Goal: Information Seeking & Learning: Learn about a topic

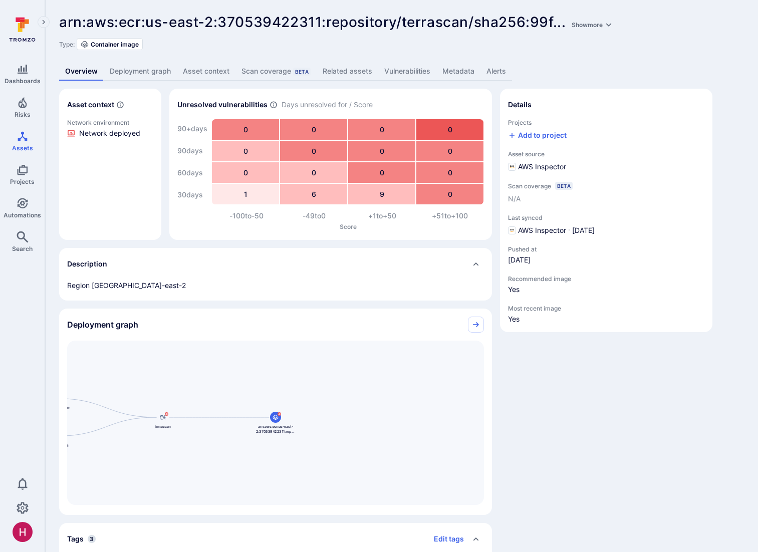
click at [420, 71] on link "Vulnerabilities" at bounding box center [407, 71] width 58 height 19
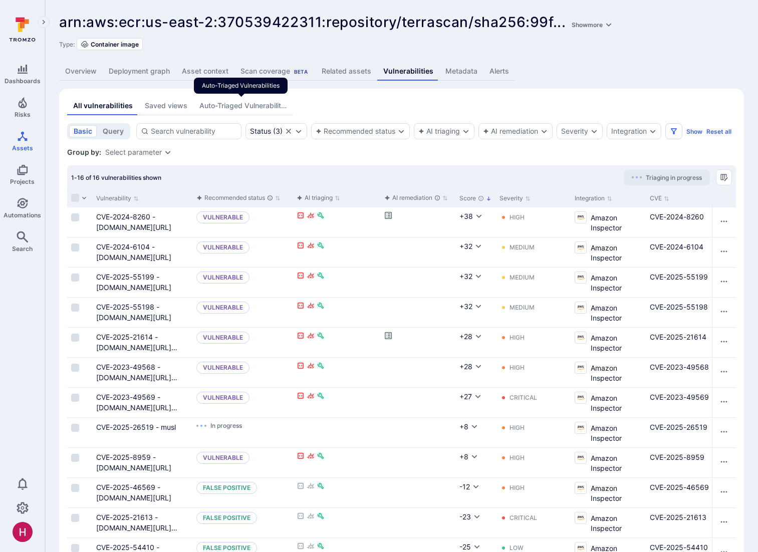
click at [217, 106] on div "Auto-Triaged Vulnerabilities" at bounding box center [243, 106] width 88 height 10
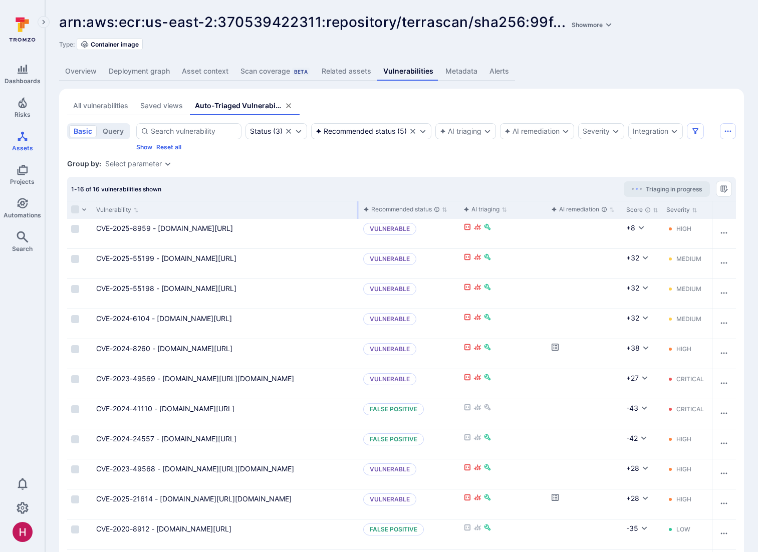
drag, startPoint x: 191, startPoint y: 209, endPoint x: 358, endPoint y: 211, distance: 166.9
click at [358, 211] on div at bounding box center [358, 210] width 2 height 18
click at [419, 209] on div "Recommended status" at bounding box center [401, 209] width 77 height 10
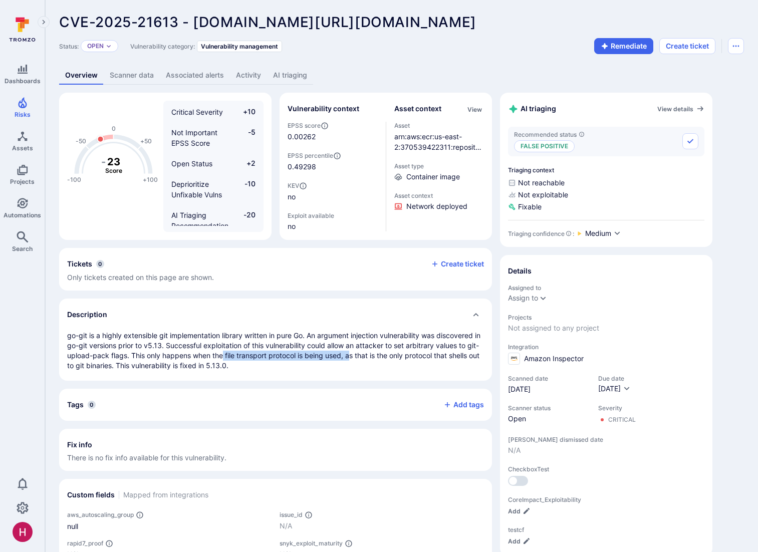
drag, startPoint x: 236, startPoint y: 354, endPoint x: 362, endPoint y: 355, distance: 125.8
click at [362, 355] on p "go-git is a highly extensible git implementation library written in pure Go. An…" at bounding box center [275, 351] width 417 height 40
click at [678, 110] on link "View details" at bounding box center [681, 109] width 47 height 8
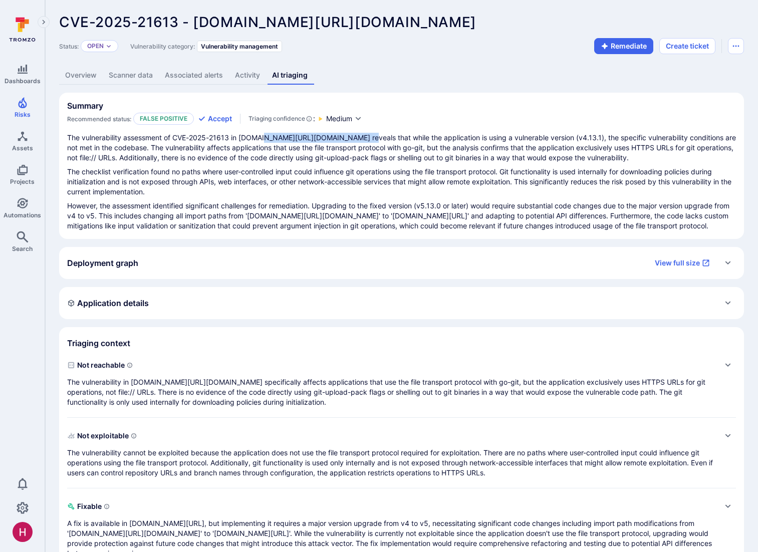
drag, startPoint x: 263, startPoint y: 138, endPoint x: 352, endPoint y: 137, distance: 89.7
click at [352, 137] on p "The vulnerability assessment of CVE-2025-21613 in gopkg.in/src-d/go-git.v4 reve…" at bounding box center [401, 148] width 669 height 30
drag, startPoint x: 455, startPoint y: 138, endPoint x: 567, endPoint y: 138, distance: 112.3
click at [567, 138] on p "The vulnerability assessment of CVE-2025-21613 in gopkg.in/src-d/go-git.v4 reve…" at bounding box center [401, 148] width 669 height 30
drag, startPoint x: 132, startPoint y: 148, endPoint x: 359, endPoint y: 149, distance: 226.6
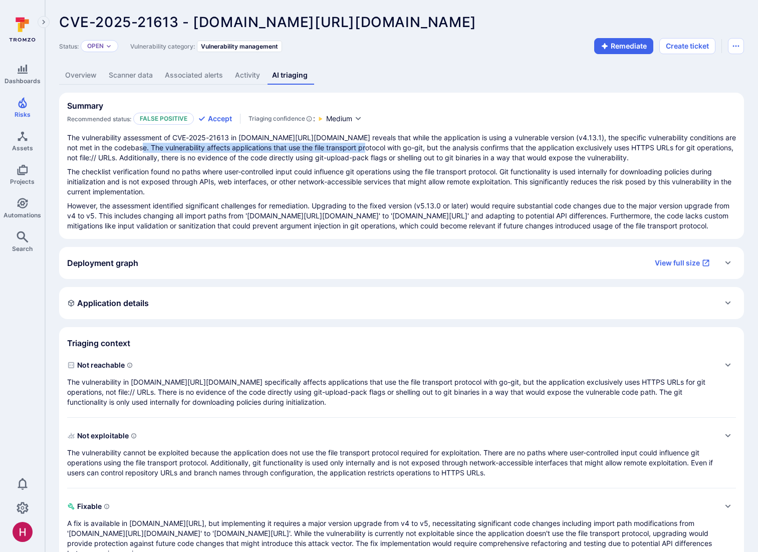
click at [359, 149] on p "The vulnerability assessment of CVE-2025-21613 in gopkg.in/src-d/go-git.v4 reve…" at bounding box center [401, 148] width 669 height 30
click at [357, 148] on p "The vulnerability assessment of CVE-2025-21613 in gopkg.in/src-d/go-git.v4 reve…" at bounding box center [401, 148] width 669 height 30
drag, startPoint x: 283, startPoint y: 148, endPoint x: 345, endPoint y: 149, distance: 62.2
click at [345, 149] on p "The vulnerability assessment of CVE-2025-21613 in gopkg.in/src-d/go-git.v4 reve…" at bounding box center [401, 148] width 669 height 30
drag, startPoint x: 370, startPoint y: 148, endPoint x: 399, endPoint y: 148, distance: 28.6
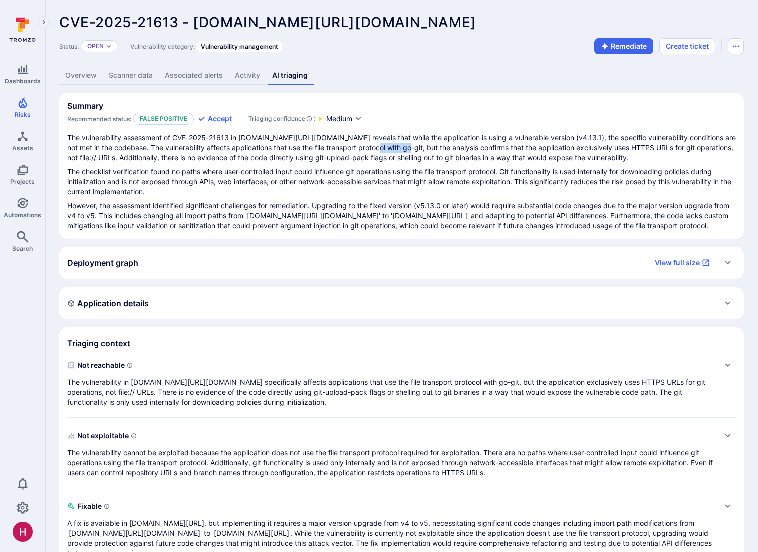
click at [399, 148] on p "The vulnerability assessment of CVE-2025-21613 in gopkg.in/src-d/go-git.v4 reve…" at bounding box center [401, 148] width 669 height 30
drag, startPoint x: 418, startPoint y: 149, endPoint x: 709, endPoint y: 150, distance: 291.2
click at [709, 150] on p "The vulnerability assessment of CVE-2025-21613 in gopkg.in/src-d/go-git.v4 reve…" at bounding box center [401, 148] width 669 height 30
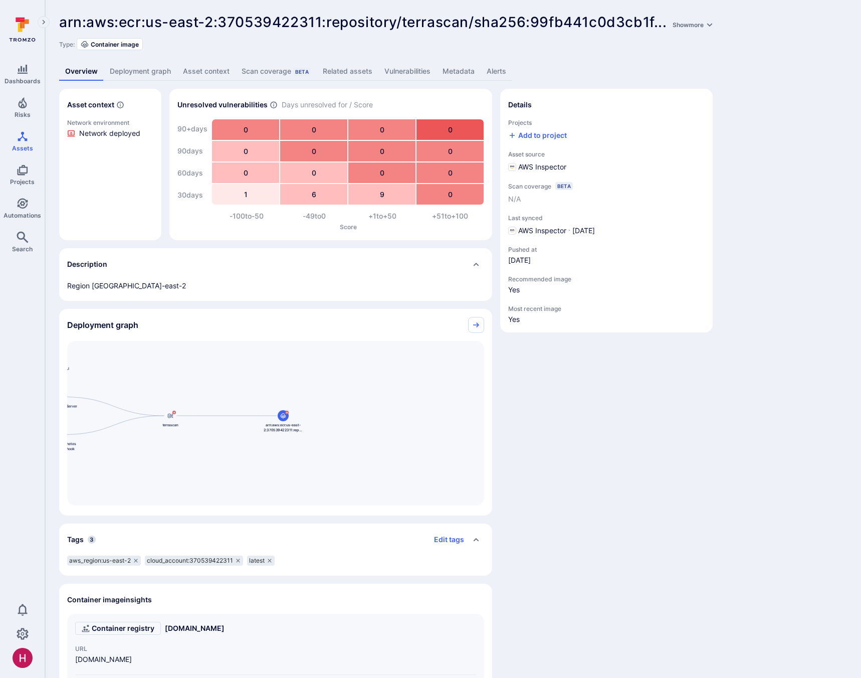
drag, startPoint x: 182, startPoint y: 461, endPoint x: 190, endPoint y: 459, distance: 8.3
click at [190, 459] on div "arn:aws:ecr:us-east-2:370539422311:repository/terrascan/sha256:99fb441c0d3cb1fc…" at bounding box center [275, 423] width 417 height 164
drag, startPoint x: 196, startPoint y: 451, endPoint x: 385, endPoint y: 447, distance: 189.0
click at [366, 452] on div "arn:aws:ecr:us-east-2:370539422311:repository/terrascan/sha256:99fb441c0d3cb1fc…" at bounding box center [275, 423] width 417 height 164
click at [411, 74] on link "Vulnerabilities" at bounding box center [407, 71] width 58 height 19
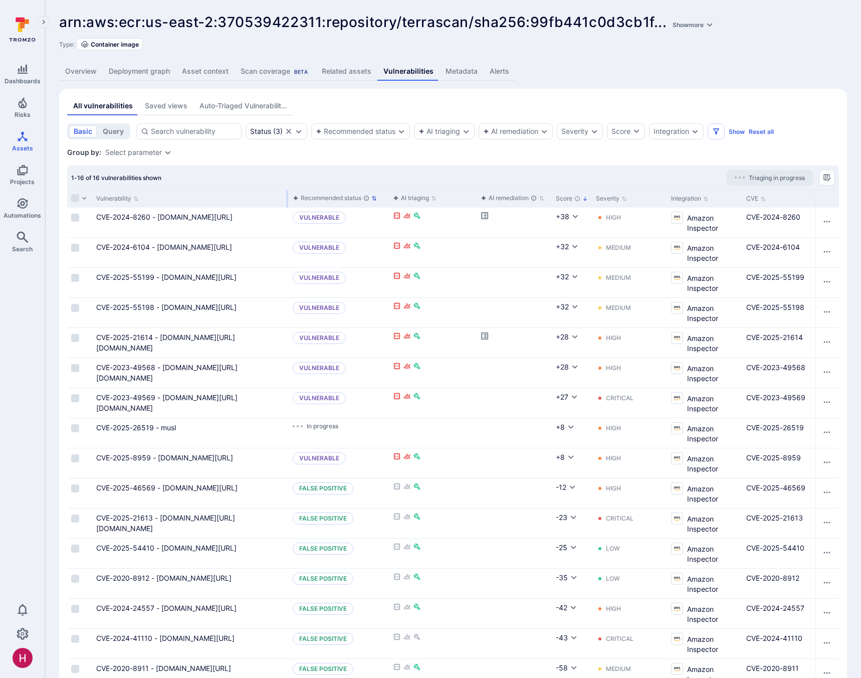
drag, startPoint x: 206, startPoint y: 197, endPoint x: 302, endPoint y: 199, distance: 96.3
click at [302, 199] on div "Vulnerability Recommended status AI triaging AI remediation Score Severity Inte…" at bounding box center [454, 198] width 774 height 18
click at [330, 196] on div "Recommended status" at bounding box center [331, 198] width 77 height 10
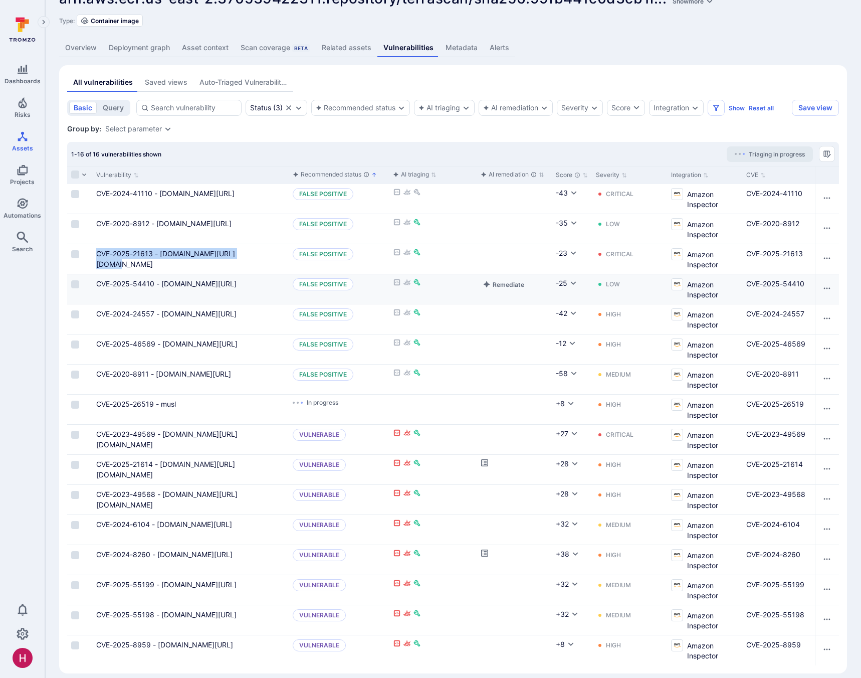
scroll to position [33, 0]
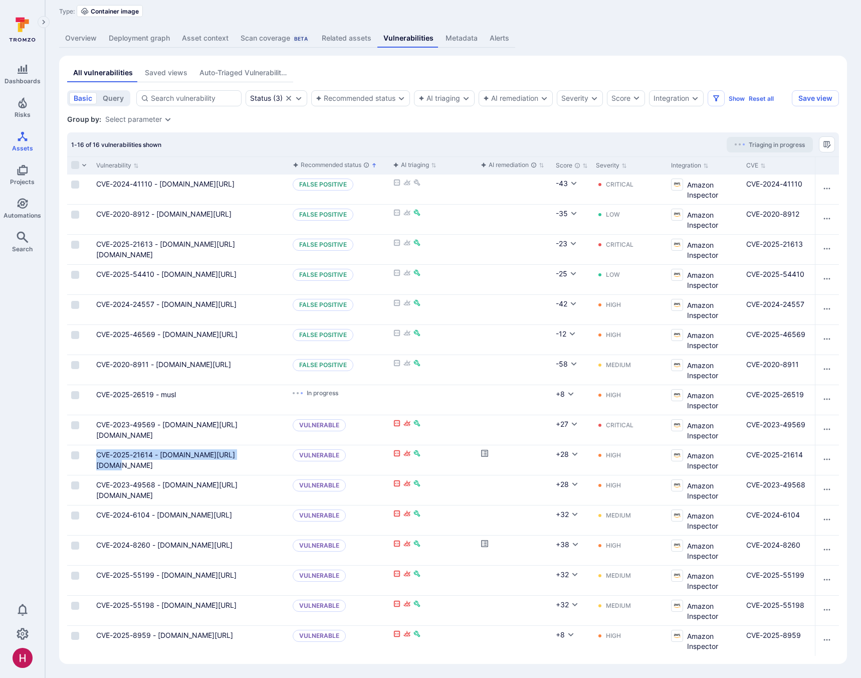
click at [155, 40] on link "Deployment graph" at bounding box center [139, 38] width 73 height 19
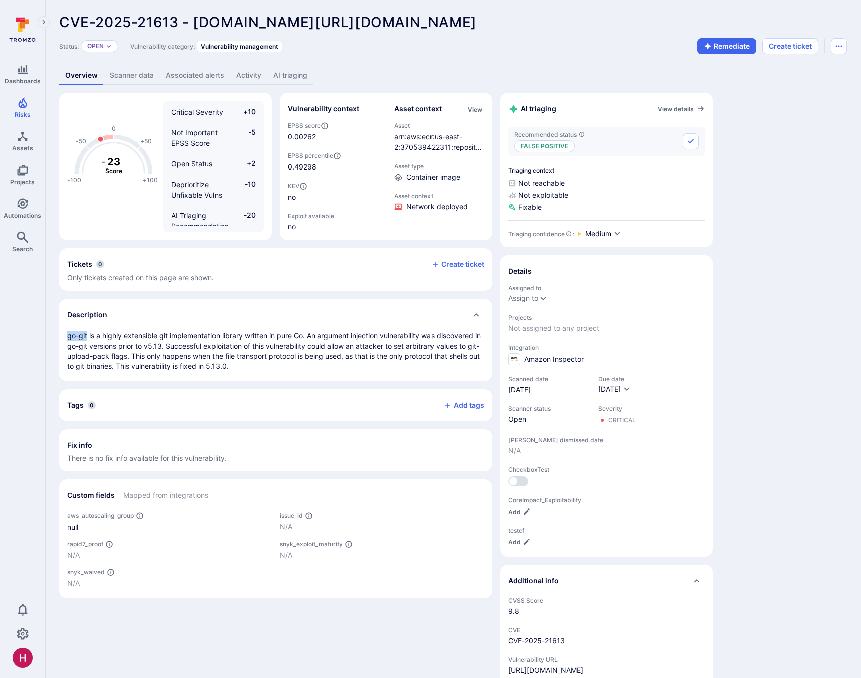
drag, startPoint x: 67, startPoint y: 336, endPoint x: 89, endPoint y: 336, distance: 21.6
click at [88, 336] on p "go-git is a highly extensible git implementation library written in pure Go. An…" at bounding box center [275, 351] width 417 height 40
drag, startPoint x: 237, startPoint y: 355, endPoint x: 352, endPoint y: 358, distance: 114.8
click at [352, 358] on p "go-git is a highly extensible git implementation library written in pure Go. An…" at bounding box center [275, 351] width 417 height 40
click at [300, 70] on link "AI triaging" at bounding box center [290, 75] width 46 height 19
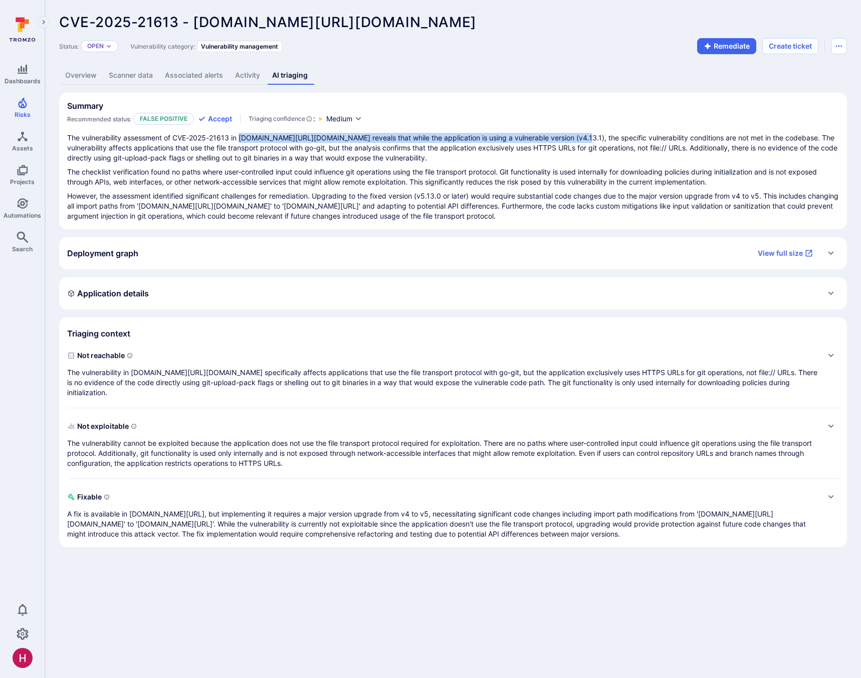
drag, startPoint x: 242, startPoint y: 137, endPoint x: 564, endPoint y: 140, distance: 321.8
click at [563, 140] on p "The vulnerability assessment of CVE-2025-21613 in gopkg.in/src-d/go-git.v4 reve…" at bounding box center [453, 148] width 772 height 30
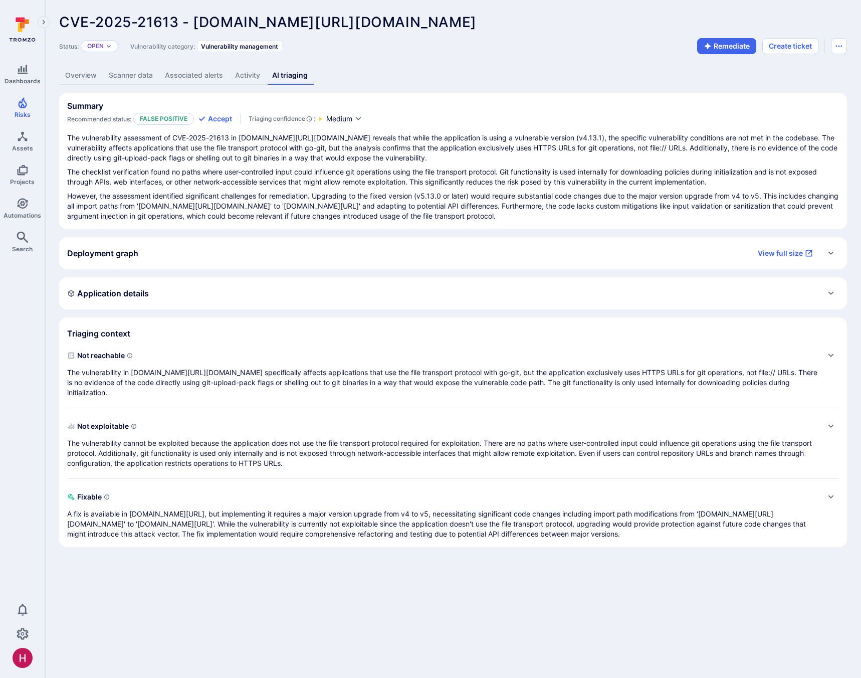
click at [219, 170] on p "The checklist verification found no paths where user-controlled input could inf…" at bounding box center [453, 177] width 772 height 20
drag, startPoint x: 97, startPoint y: 146, endPoint x: 266, endPoint y: 150, distance: 168.4
click at [264, 150] on p "The vulnerability assessment of CVE-2025-21613 in gopkg.in/src-d/go-git.v4 reve…" at bounding box center [453, 148] width 772 height 30
drag, startPoint x: 403, startPoint y: 147, endPoint x: 653, endPoint y: 149, distance: 249.1
click at [653, 149] on p "The vulnerability assessment of CVE-2025-21613 in gopkg.in/src-d/go-git.v4 reve…" at bounding box center [453, 148] width 772 height 30
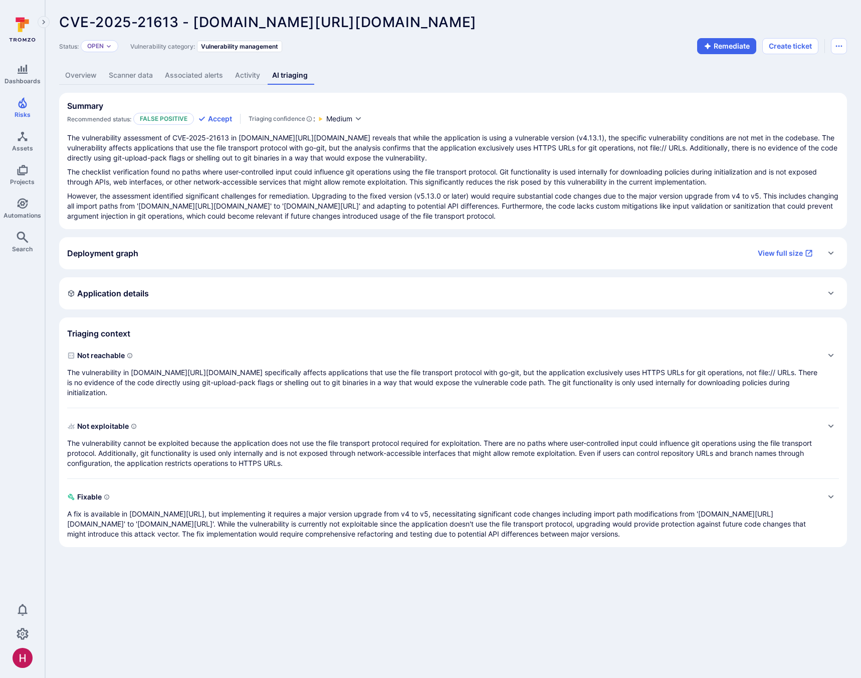
click at [646, 165] on div "The vulnerability assessment of CVE-2025-21613 in gopkg.in/src-d/go-git.v4 reve…" at bounding box center [453, 177] width 772 height 88
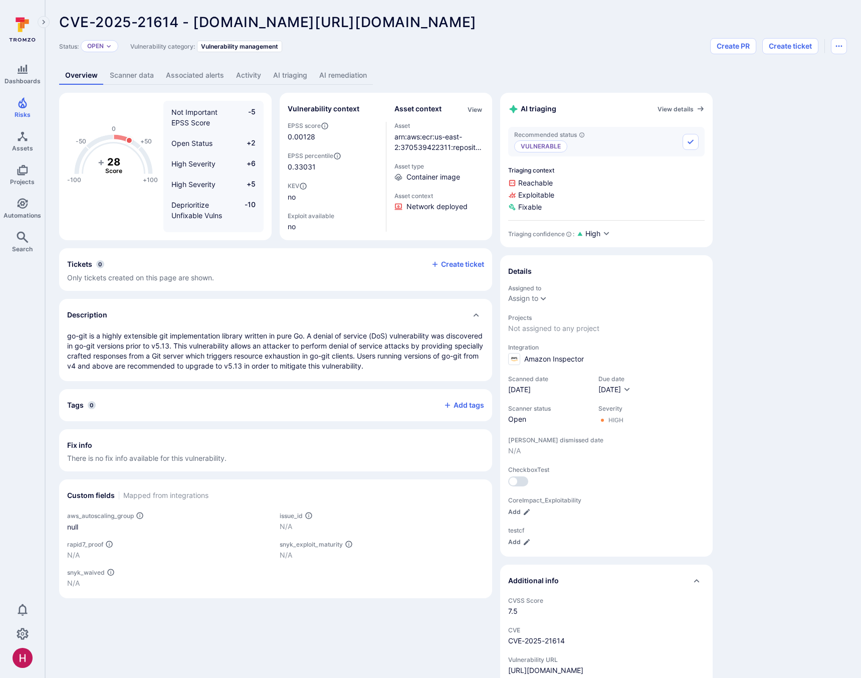
click at [299, 75] on link "AI triaging" at bounding box center [290, 75] width 46 height 19
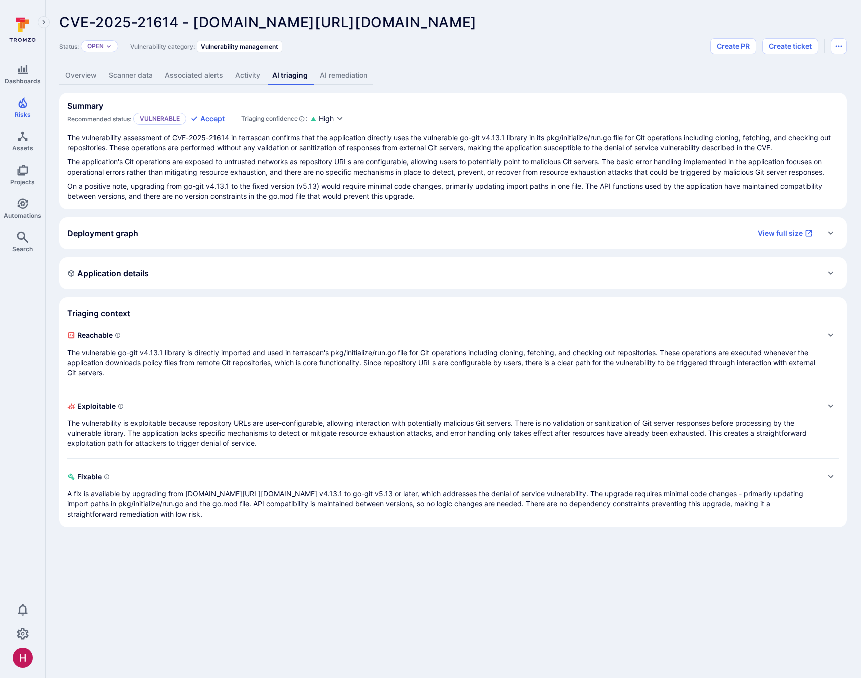
click at [333, 77] on link "AI remediation" at bounding box center [344, 75] width 60 height 19
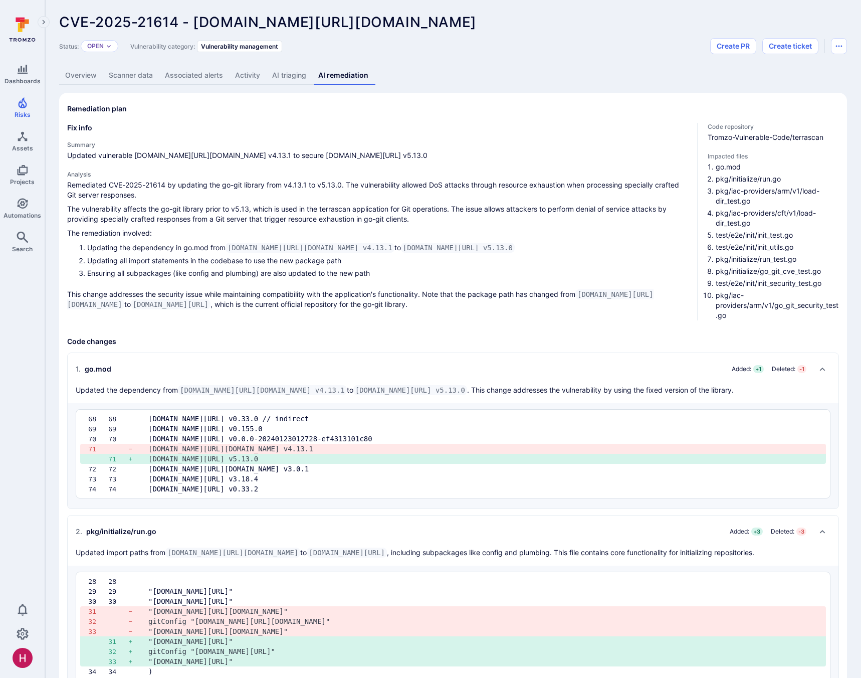
click at [106, 248] on li "Updating the dependency in go.mod from [DOMAIN_NAME][URL][DOMAIN_NAME] v4.13.1 …" at bounding box center [388, 247] width 602 height 11
drag, startPoint x: 180, startPoint y: 248, endPoint x: 213, endPoint y: 248, distance: 32.6
click at [213, 248] on li "Updating the dependency in go.mod from [DOMAIN_NAME][URL][DOMAIN_NAME] v4.13.1 …" at bounding box center [388, 247] width 602 height 11
drag, startPoint x: 232, startPoint y: 249, endPoint x: 362, endPoint y: 249, distance: 129.8
click at [362, 249] on code "[DOMAIN_NAME][URL][DOMAIN_NAME] v4.13.1" at bounding box center [310, 248] width 169 height 10
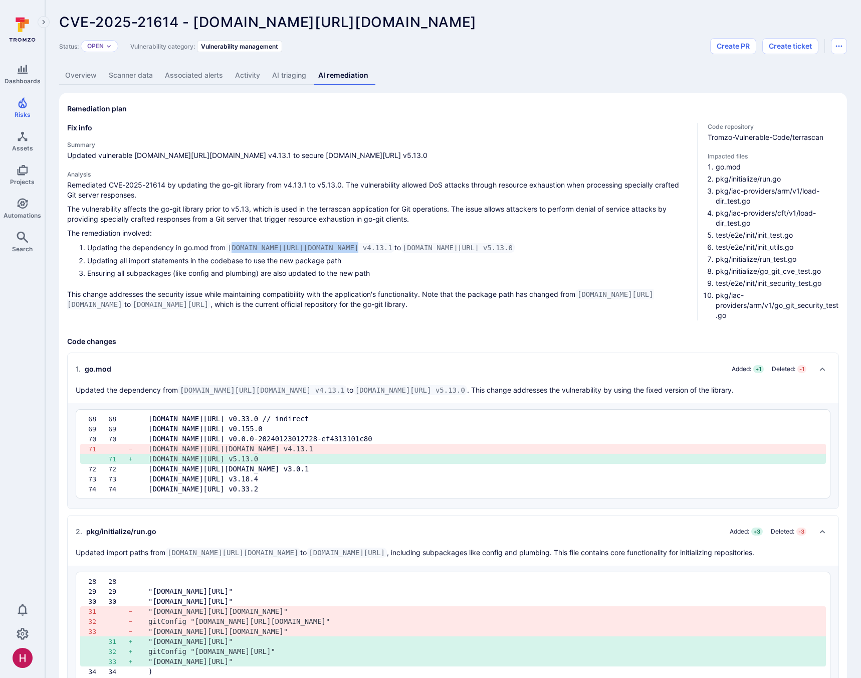
drag, startPoint x: 498, startPoint y: 248, endPoint x: 534, endPoint y: 248, distance: 35.6
click at [534, 248] on li "Updating the dependency in go.mod from [DOMAIN_NAME][URL][DOMAIN_NAME] v4.13.1 …" at bounding box center [388, 247] width 602 height 11
drag, startPoint x: 129, startPoint y: 261, endPoint x: 347, endPoint y: 262, distance: 218.0
click at [347, 262] on li "Updating all import statements in the codebase to use the new package path" at bounding box center [388, 260] width 602 height 11
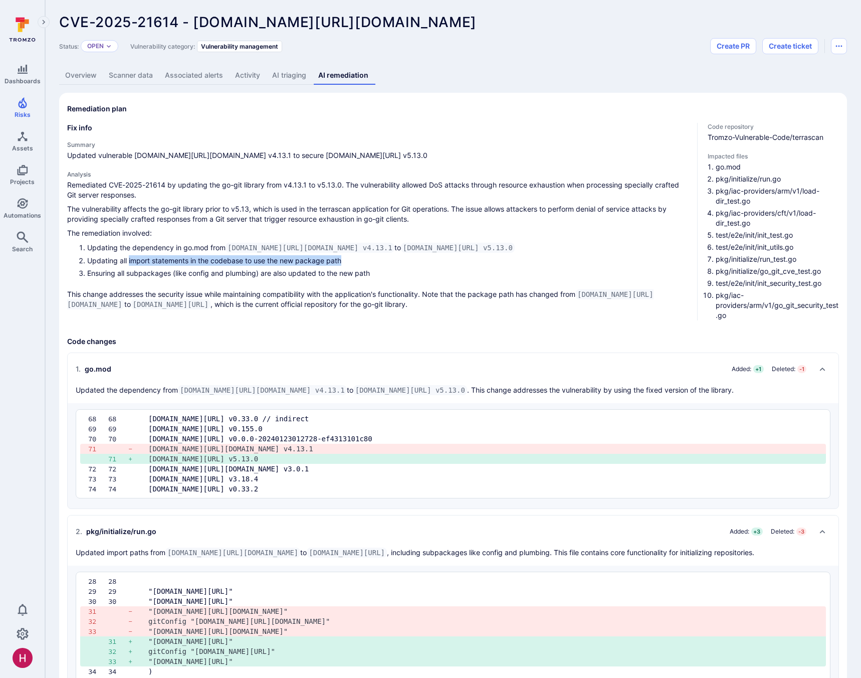
click at [347, 262] on li "Updating all import statements in the codebase to use the new package path" at bounding box center [388, 260] width 602 height 11
drag, startPoint x: 584, startPoint y: 294, endPoint x: 620, endPoint y: 293, distance: 36.1
click at [620, 293] on code "[DOMAIN_NAME][URL][DOMAIN_NAME]" at bounding box center [360, 299] width 586 height 20
drag, startPoint x: 82, startPoint y: 305, endPoint x: 145, endPoint y: 306, distance: 63.2
click at [145, 306] on code "[DOMAIN_NAME][URL]" at bounding box center [171, 304] width 80 height 10
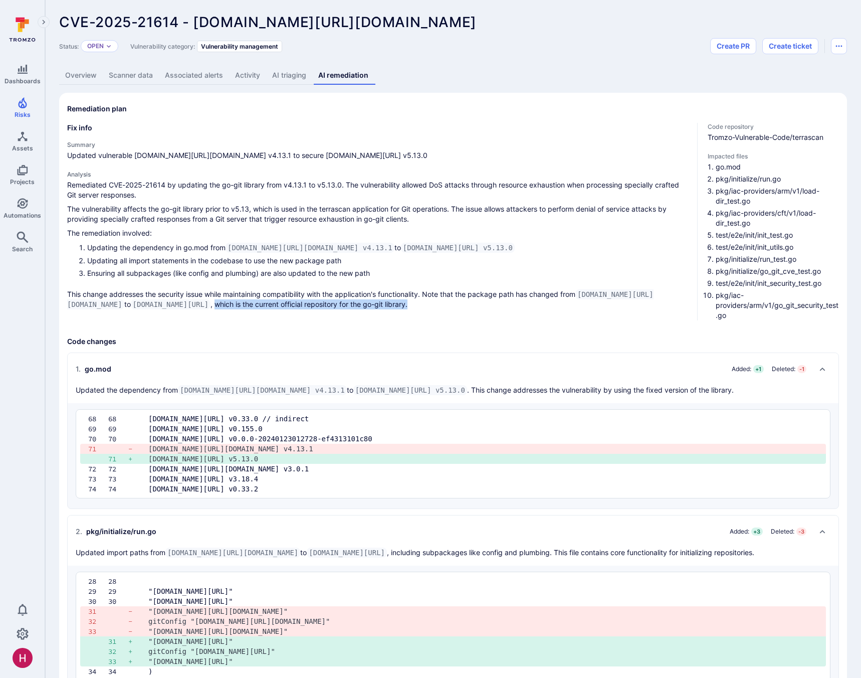
drag, startPoint x: 199, startPoint y: 304, endPoint x: 413, endPoint y: 307, distance: 213.6
click at [413, 307] on p "This change addresses the security issue while maintaining compatibility with t…" at bounding box center [378, 299] width 622 height 20
drag, startPoint x: 585, startPoint y: 295, endPoint x: 622, endPoint y: 295, distance: 36.6
click at [622, 295] on code "[DOMAIN_NAME][URL][DOMAIN_NAME]" at bounding box center [360, 299] width 586 height 20
click at [584, 307] on p "This change addresses the security issue while maintaining compatibility with t…" at bounding box center [378, 299] width 622 height 20
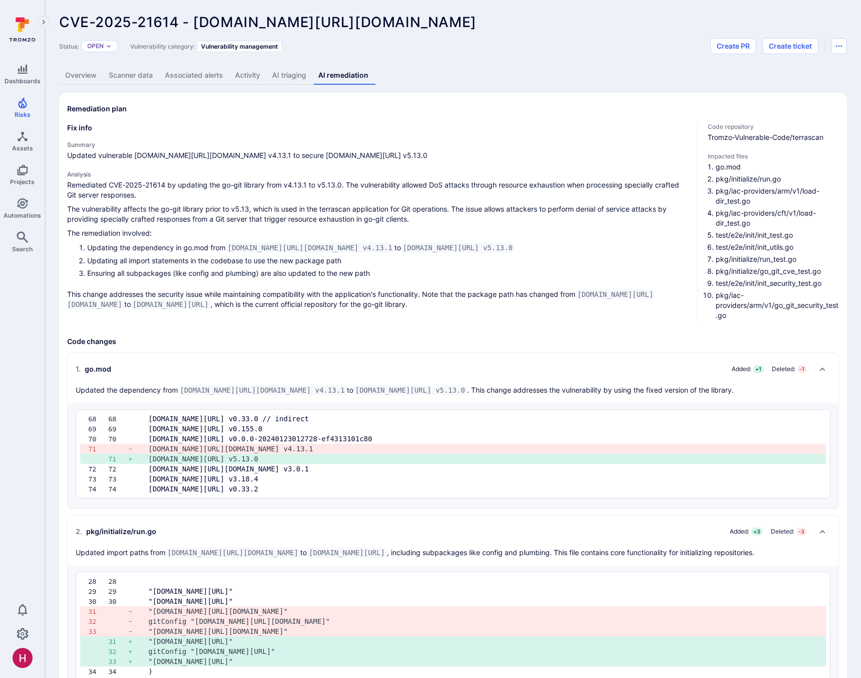
drag, startPoint x: 75, startPoint y: 305, endPoint x: 194, endPoint y: 305, distance: 118.8
click at [194, 305] on p "This change addresses the security issue while maintaining compatibility with t…" at bounding box center [378, 299] width 622 height 20
click at [281, 292] on p "This change addresses the security issue while maintaining compatibility with t…" at bounding box center [378, 299] width 622 height 20
drag, startPoint x: 716, startPoint y: 167, endPoint x: 741, endPoint y: 166, distance: 25.1
click at [741, 166] on li "go.mod" at bounding box center [777, 167] width 123 height 10
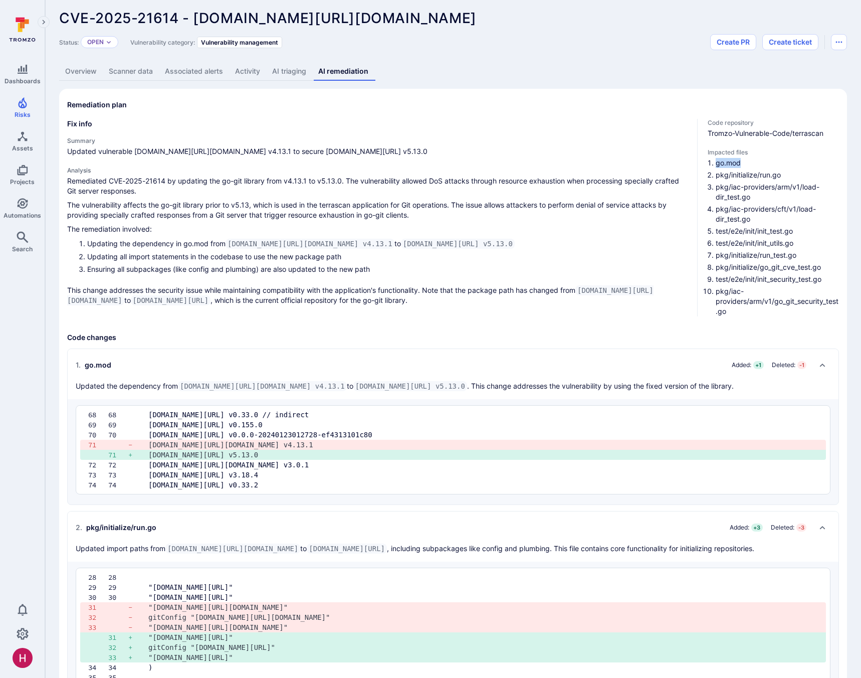
scroll to position [6, 0]
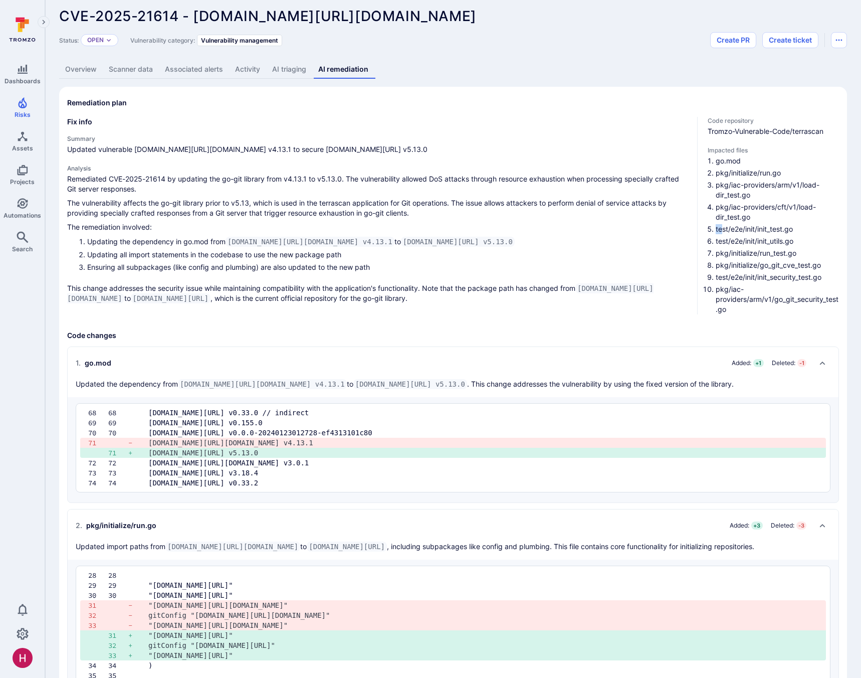
drag, startPoint x: 716, startPoint y: 228, endPoint x: 721, endPoint y: 230, distance: 5.7
click at [721, 230] on li "test/e2e/init/init_test.go" at bounding box center [777, 229] width 123 height 10
drag, startPoint x: 716, startPoint y: 229, endPoint x: 744, endPoint y: 230, distance: 28.1
click at [744, 230] on li "test/e2e/init/init_test.go" at bounding box center [777, 229] width 123 height 10
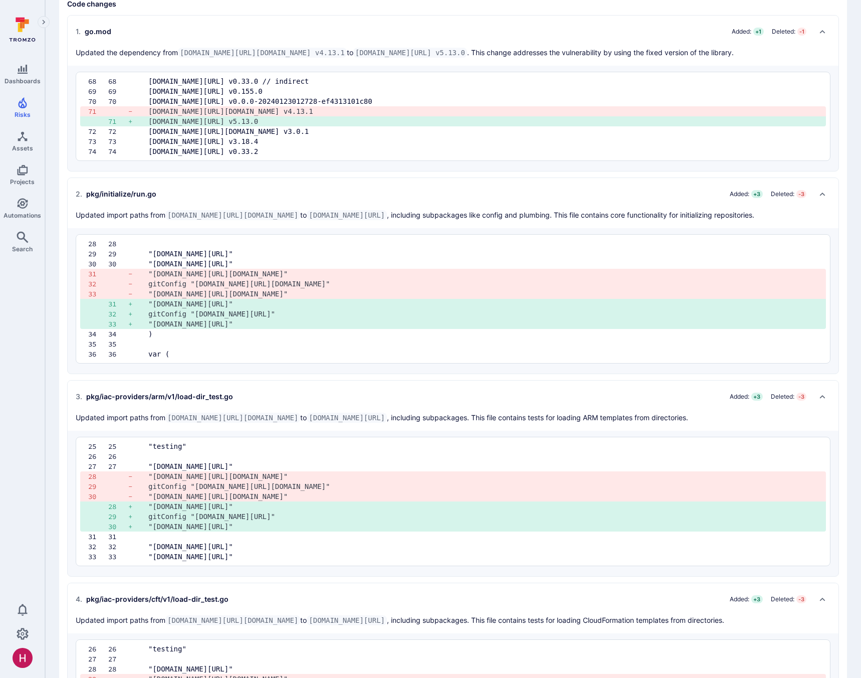
scroll to position [0, 0]
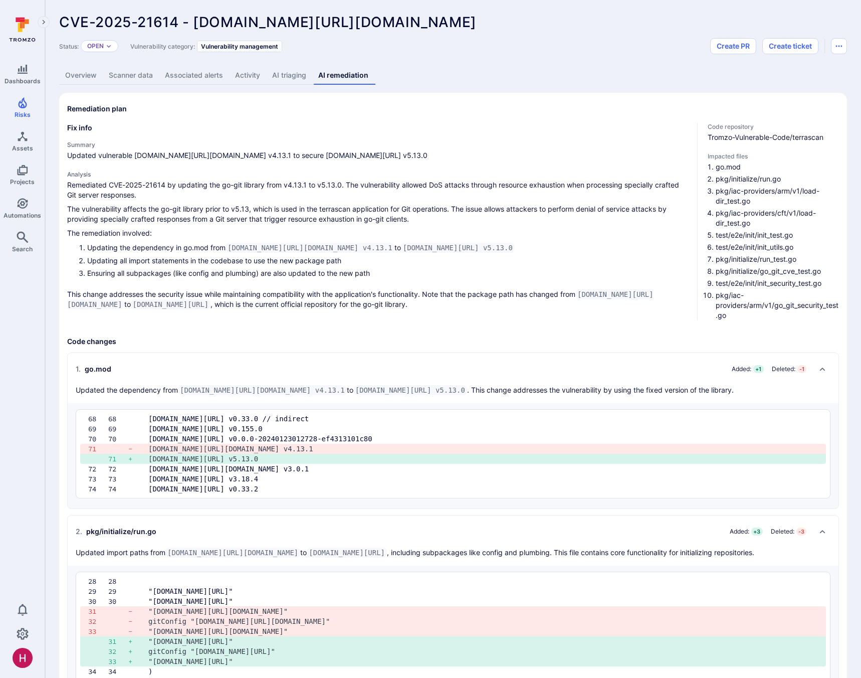
click at [583, 295] on code "[DOMAIN_NAME][URL][DOMAIN_NAME]" at bounding box center [360, 299] width 586 height 20
